Goal: Task Accomplishment & Management: Manage account settings

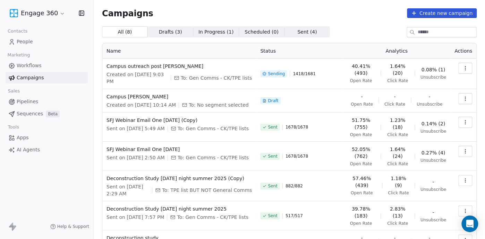
click at [20, 79] on span "Campaigns" at bounding box center [30, 77] width 27 height 7
click at [434, 77] on span "Unsubscribe" at bounding box center [433, 78] width 26 height 6
click at [437, 70] on span "0.08% (1)" at bounding box center [433, 69] width 24 height 7
click at [29, 14] on html "Engage 360 Contacts People Marketing Workflows Campaigns Sales Pipelines Sequen…" at bounding box center [242, 119] width 485 height 239
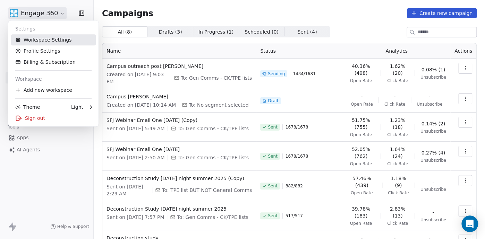
click at [33, 41] on link "Workspace Settings" at bounding box center [53, 39] width 85 height 11
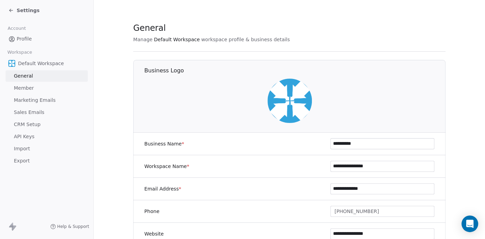
click at [23, 103] on span "Marketing Emails" at bounding box center [35, 100] width 42 height 7
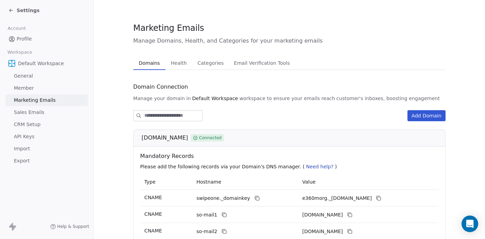
click at [169, 62] on span "Health" at bounding box center [178, 63] width 21 height 10
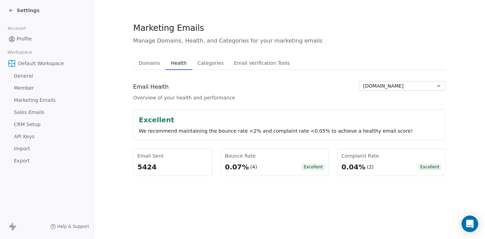
click at [383, 166] on div "0.04% (2) Excellent" at bounding box center [391, 167] width 100 height 10
click at [357, 166] on div "0.04%" at bounding box center [353, 167] width 24 height 10
click at [208, 63] on span "Categories" at bounding box center [210, 63] width 32 height 10
click at [168, 66] on span "Health" at bounding box center [178, 63] width 21 height 10
click at [148, 65] on span "Domains" at bounding box center [149, 63] width 27 height 10
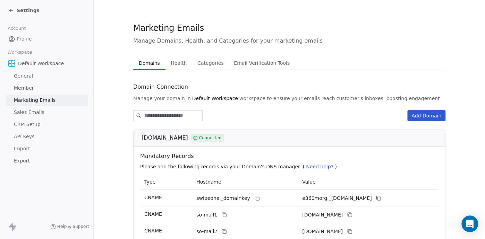
click at [172, 63] on span "Health" at bounding box center [178, 63] width 21 height 10
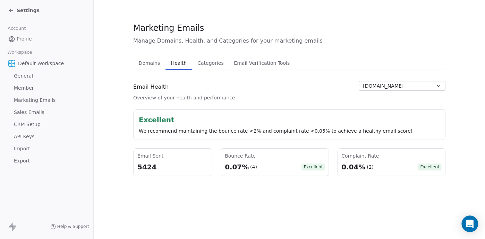
click at [32, 8] on span "Settings" at bounding box center [28, 10] width 23 height 7
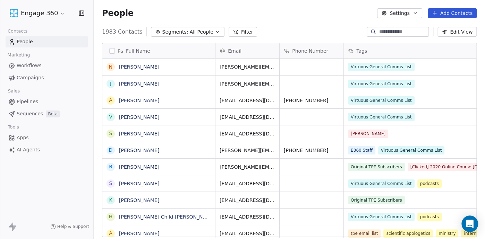
scroll to position [205, 385]
